Goal: Find specific page/section: Find specific page/section

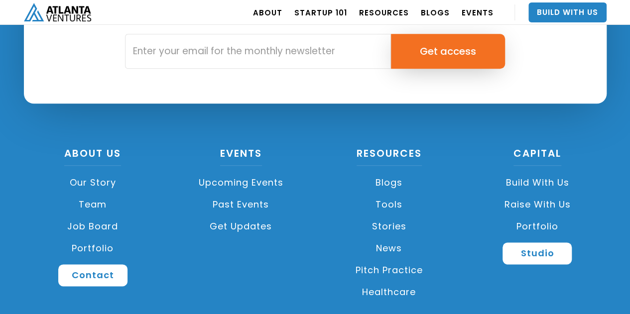
scroll to position [2131, 0]
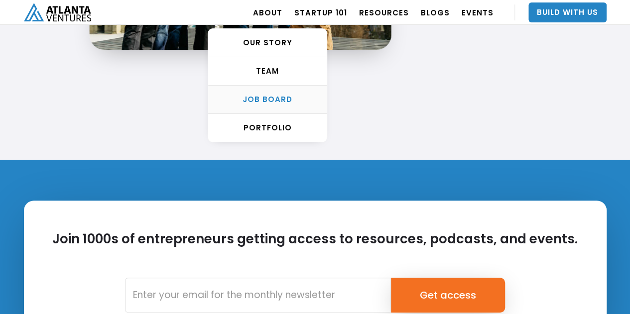
click at [275, 96] on div "Job Board" at bounding box center [267, 100] width 118 height 10
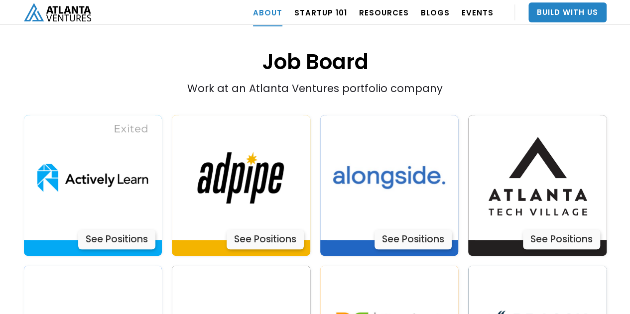
scroll to position [1996, 0]
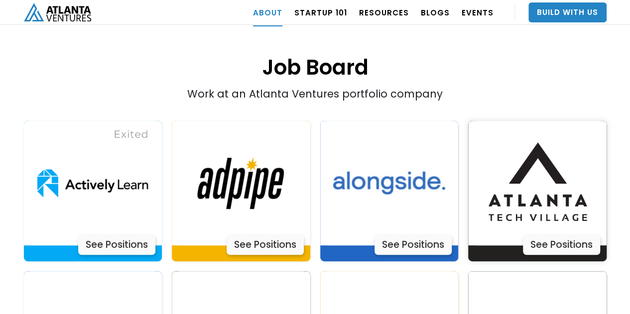
click at [540, 235] on div "See Positions" at bounding box center [561, 245] width 77 height 20
click at [268, 235] on div "See Positions" at bounding box center [265, 245] width 77 height 20
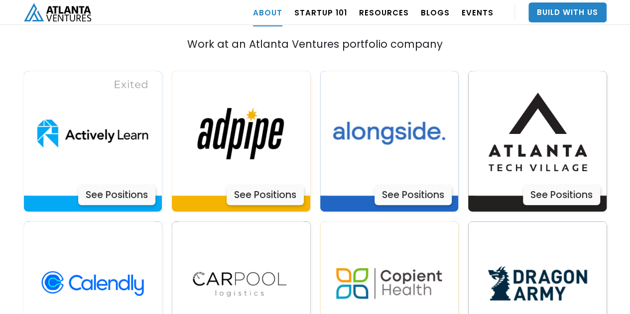
scroll to position [2195, 0]
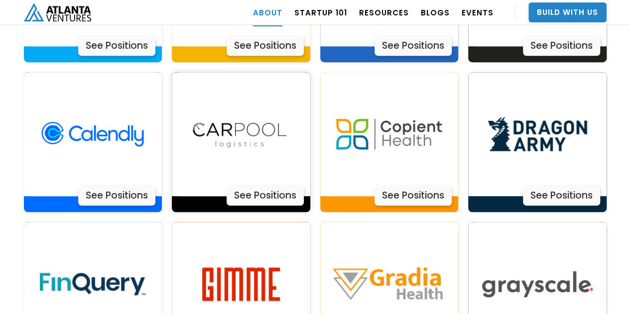
click at [263, 186] on div "See Positions" at bounding box center [265, 196] width 77 height 20
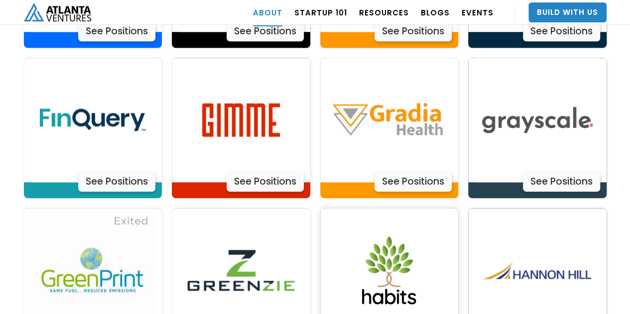
scroll to position [2345, 0]
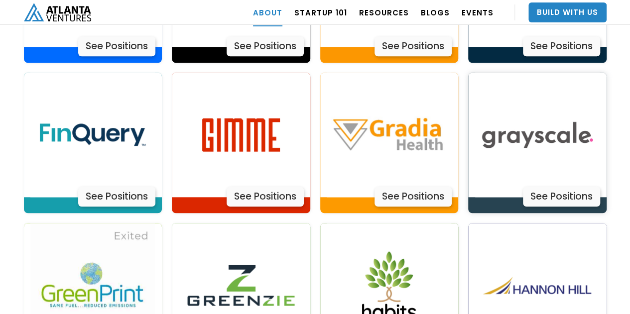
click at [558, 187] on div "See Positions" at bounding box center [561, 197] width 77 height 20
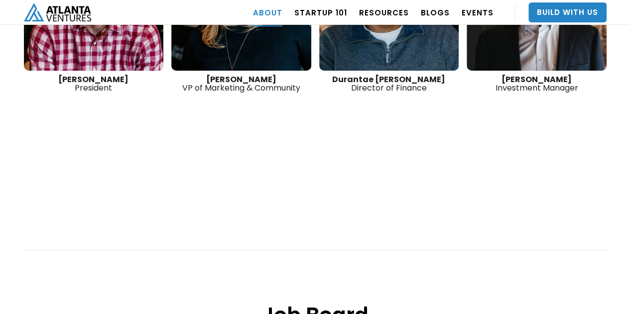
scroll to position [1747, 0]
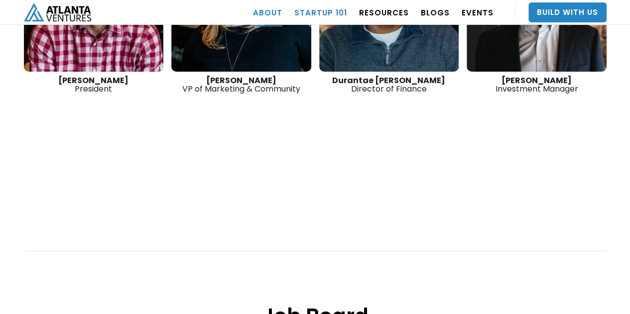
click at [332, 12] on link "Startup 101" at bounding box center [320, 13] width 53 height 28
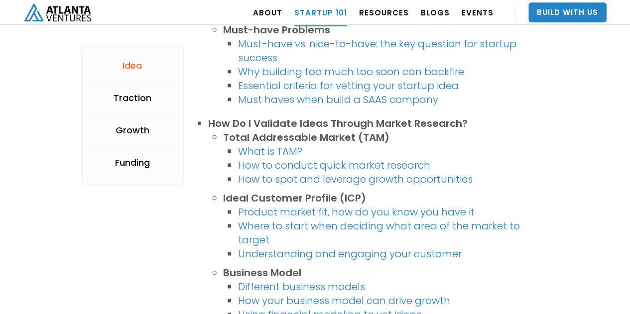
scroll to position [647, 0]
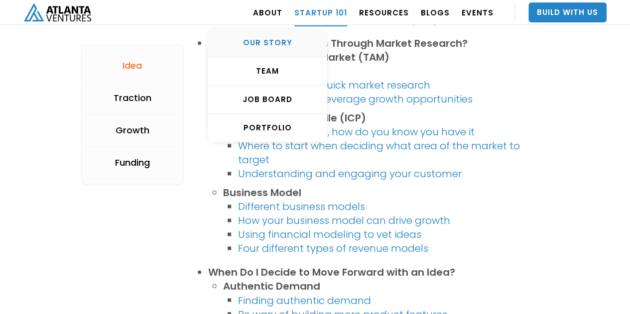
click at [280, 40] on div "OUR STORY" at bounding box center [267, 43] width 118 height 10
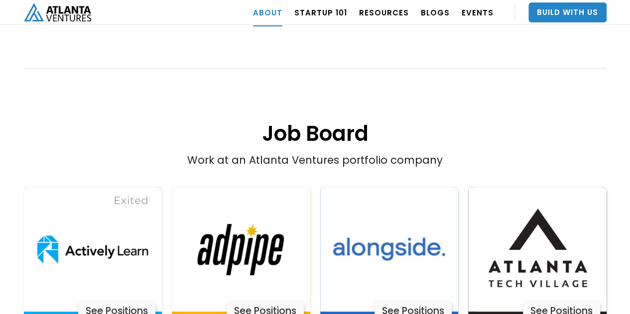
scroll to position [1792, 0]
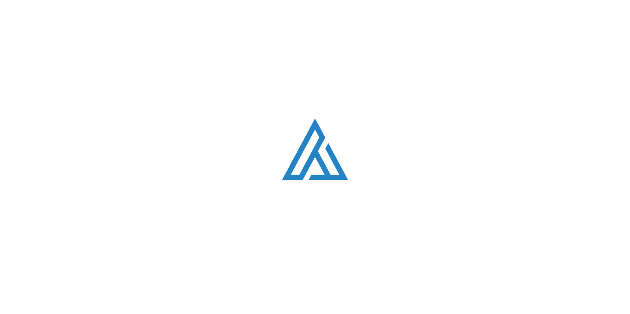
scroll to position [647, 0]
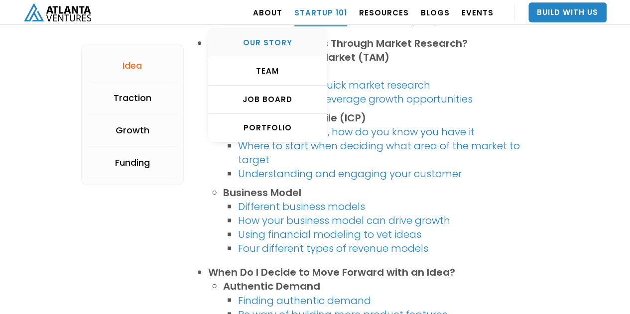
click at [276, 40] on div "OUR STORY" at bounding box center [267, 43] width 118 height 10
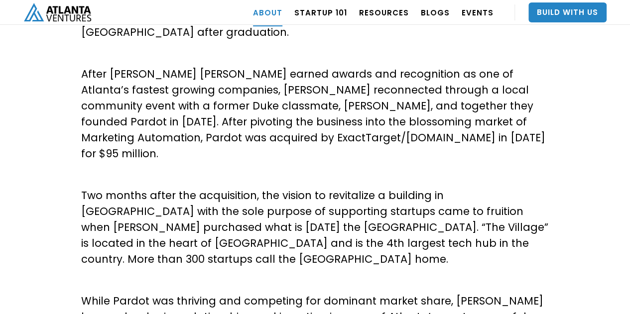
scroll to position [398, 0]
